Goal: Navigation & Orientation: Find specific page/section

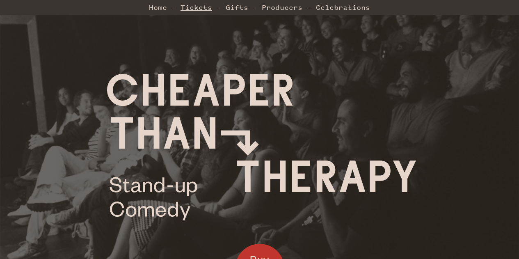
click at [186, 9] on link "Tickets" at bounding box center [197, 7] width 32 height 16
click at [326, 12] on link "Celebrations" at bounding box center [343, 7] width 54 height 16
